Goal: Transaction & Acquisition: Purchase product/service

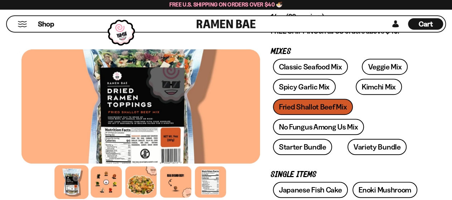
scroll to position [122, 0]
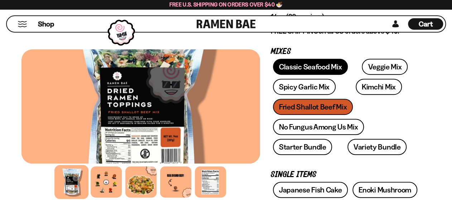
click at [308, 68] on link "Classic Seafood Mix" at bounding box center [310, 67] width 75 height 16
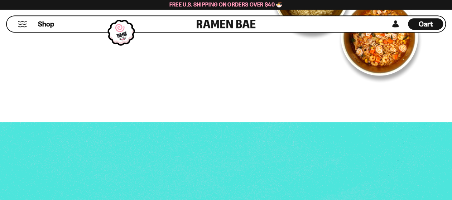
scroll to position [97, 0]
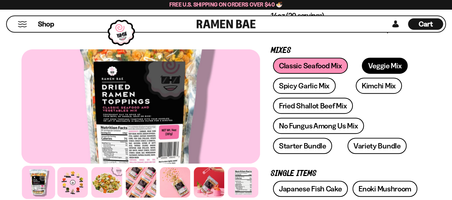
click at [382, 66] on link "Veggie Mix" at bounding box center [384, 66] width 46 height 16
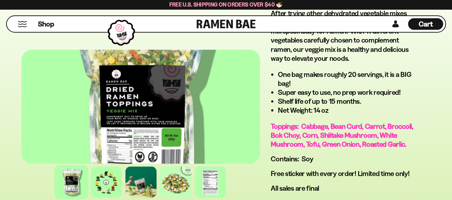
scroll to position [521, 0]
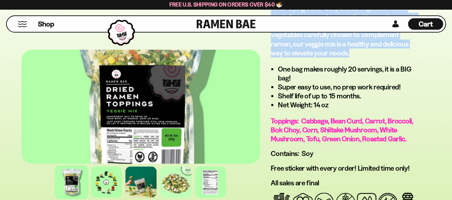
drag, startPoint x: 451, startPoint y: 38, endPoint x: 445, endPoint y: 52, distance: 15.5
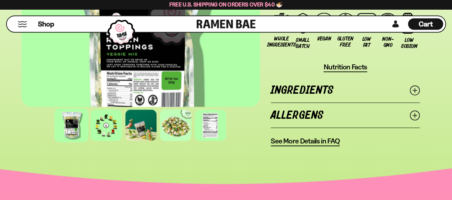
scroll to position [707, 0]
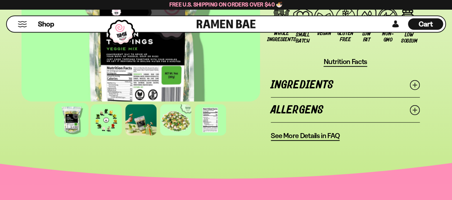
click at [415, 90] on icon at bounding box center [414, 85] width 10 height 10
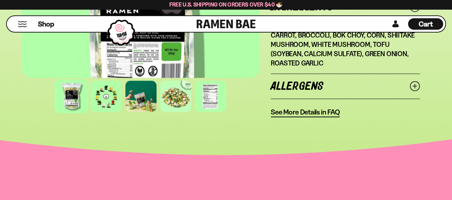
scroll to position [735, 0]
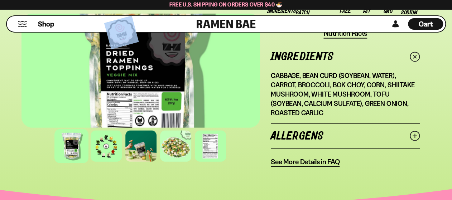
drag, startPoint x: 451, startPoint y: 49, endPoint x: 451, endPoint y: 37, distance: 12.5
